Goal: Communication & Community: Answer question/provide support

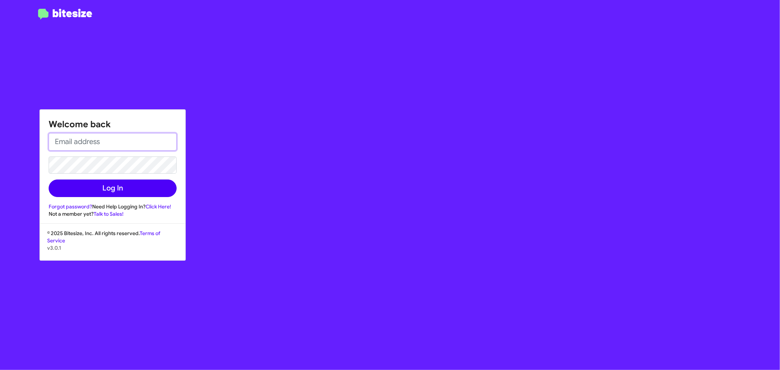
type input "[EMAIL_ADDRESS][DOMAIN_NAME]"
click at [145, 186] on button "Log In" at bounding box center [113, 189] width 128 height 18
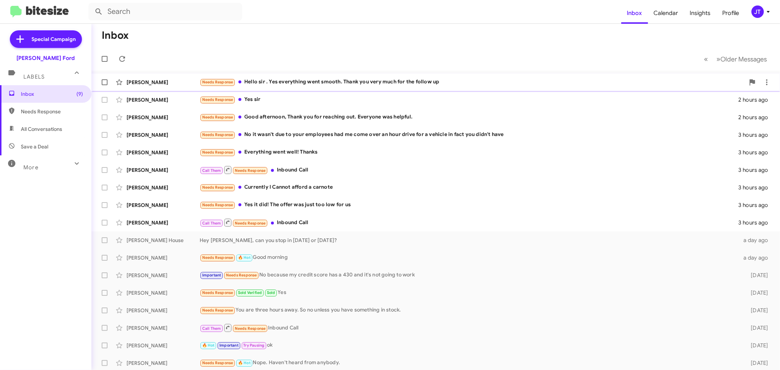
click at [320, 82] on div "Needs Response Hello [PERSON_NAME] . Yes everything went smooth. Thank you very…" at bounding box center [472, 82] width 545 height 8
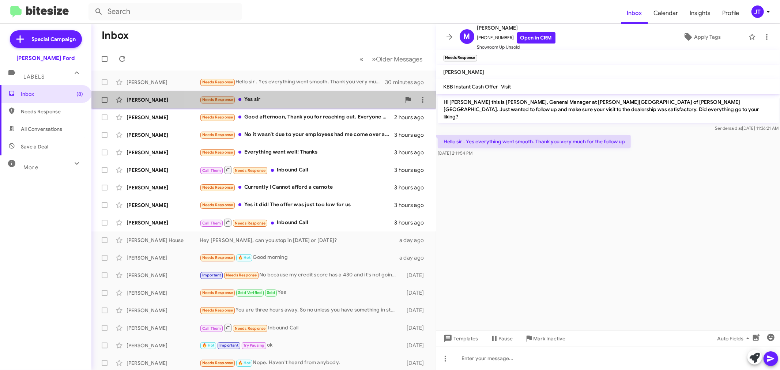
click at [282, 97] on div "Needs Response Yes sir" at bounding box center [300, 99] width 201 height 8
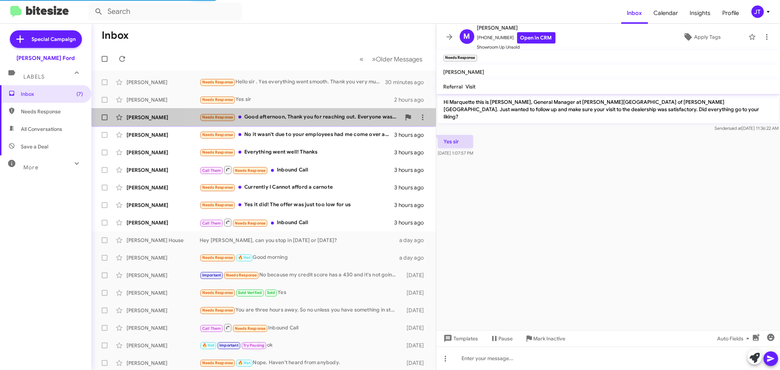
click at [292, 120] on div "Needs Response Good afternoon, Thank you for reaching out. Everyone was helpful." at bounding box center [300, 117] width 201 height 8
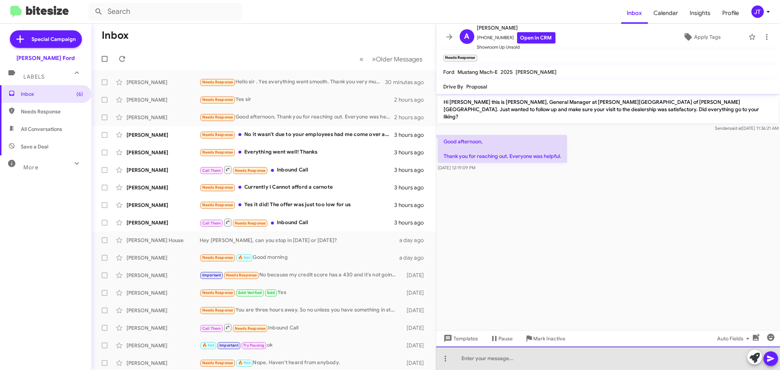
click at [542, 359] on div at bounding box center [608, 358] width 344 height 23
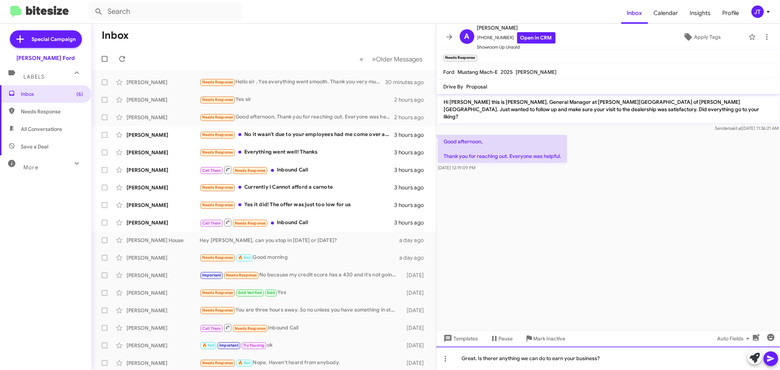
click at [498, 359] on div "Great. Is therer anything we can do to earn your business?" at bounding box center [608, 358] width 344 height 23
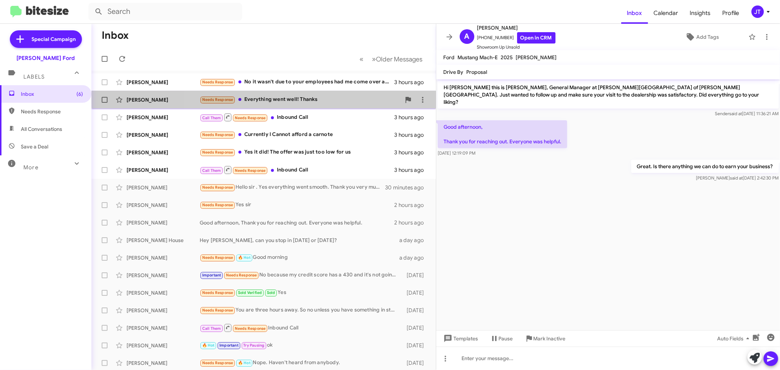
click at [334, 94] on div "[PERSON_NAME] Needs Response Everything went well! Thanks 3 hours ago" at bounding box center [263, 100] width 333 height 15
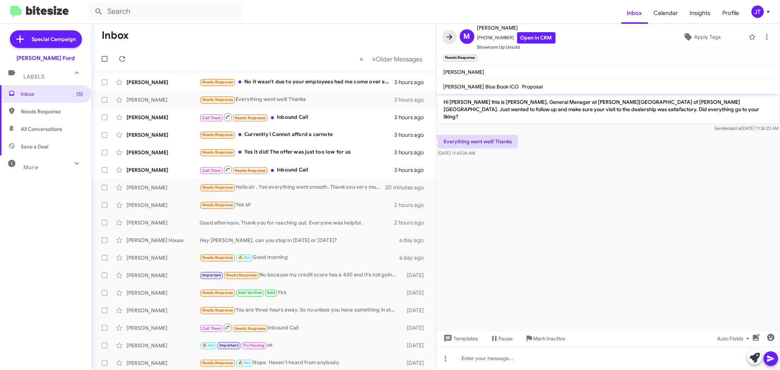
click at [448, 34] on icon at bounding box center [449, 37] width 9 height 9
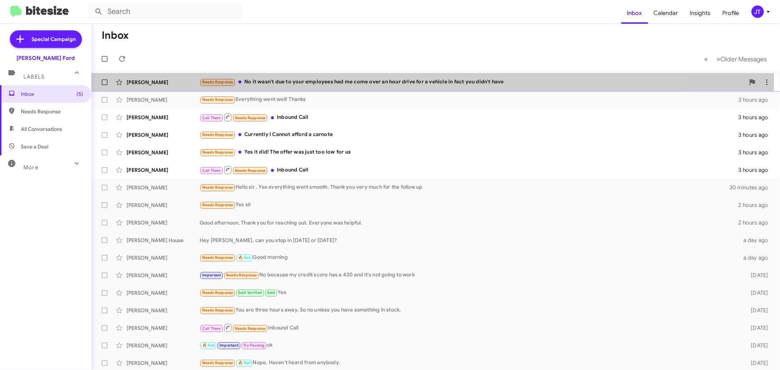
click at [314, 78] on div "Needs Response No it wasn't due to your employees had me come over an hour driv…" at bounding box center [472, 82] width 545 height 8
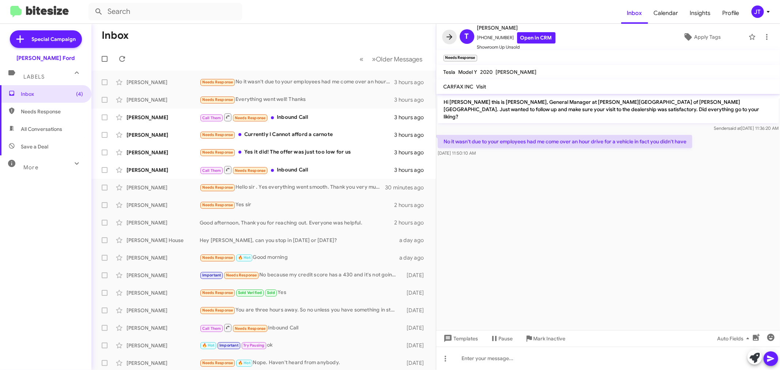
click at [445, 36] on icon at bounding box center [449, 37] width 9 height 9
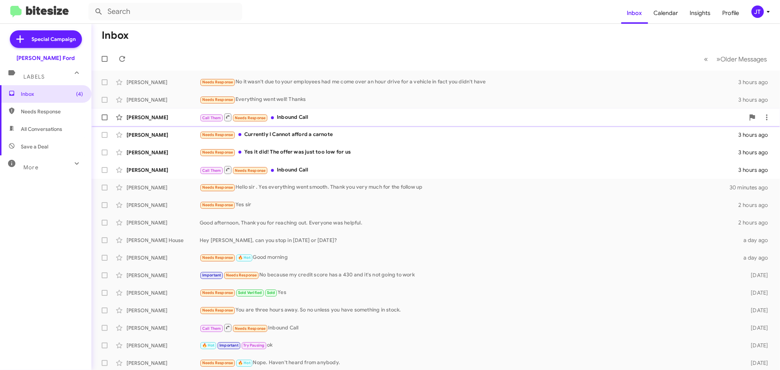
click at [367, 116] on div "Call Them Needs Response Inbound Call" at bounding box center [472, 117] width 545 height 9
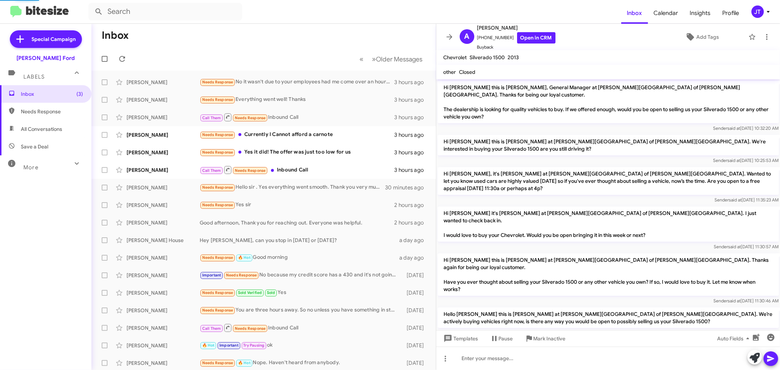
scroll to position [114, 0]
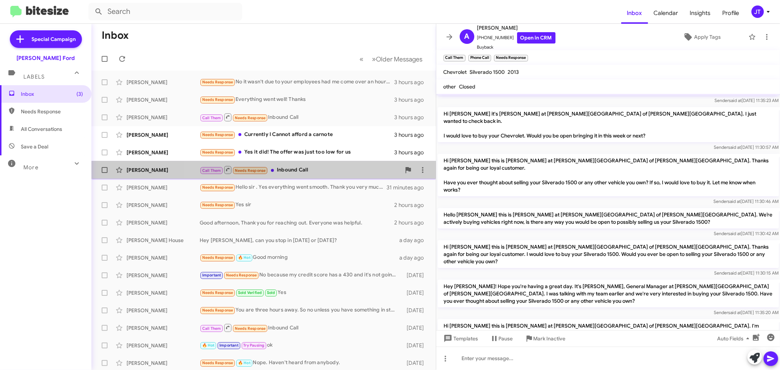
click at [328, 171] on div "Call Them Needs Response Inbound Call" at bounding box center [300, 169] width 201 height 9
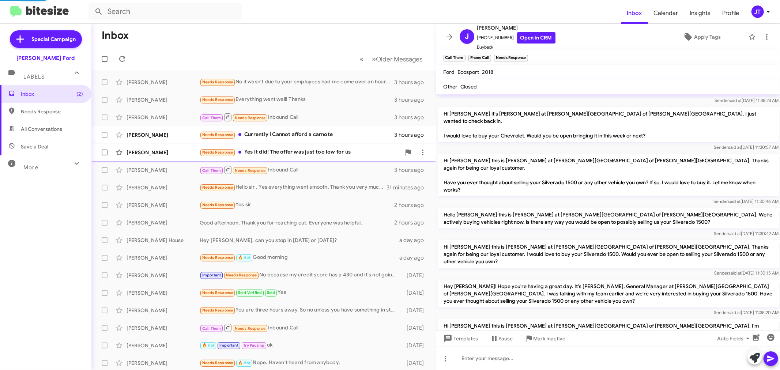
click at [333, 158] on div "[PERSON_NAME] Needs Response Yes it did! The offer was just too low for us 3 ho…" at bounding box center [263, 152] width 333 height 15
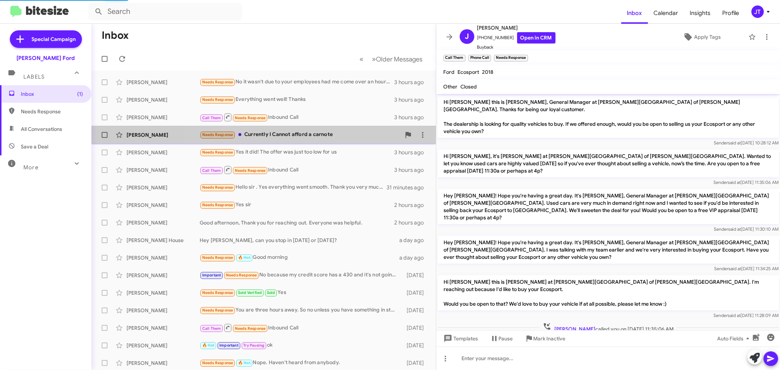
click at [337, 138] on div "Needs Response Currently I Cannot afford a carnote" at bounding box center [300, 135] width 201 height 8
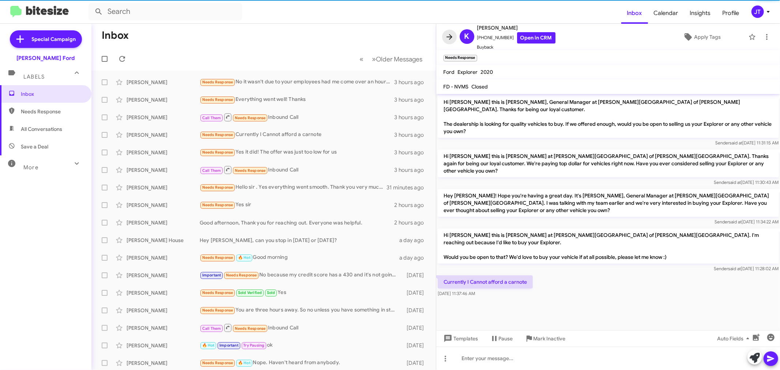
click at [445, 37] on icon at bounding box center [449, 37] width 9 height 9
